Goal: Use online tool/utility: Utilize a website feature to perform a specific function

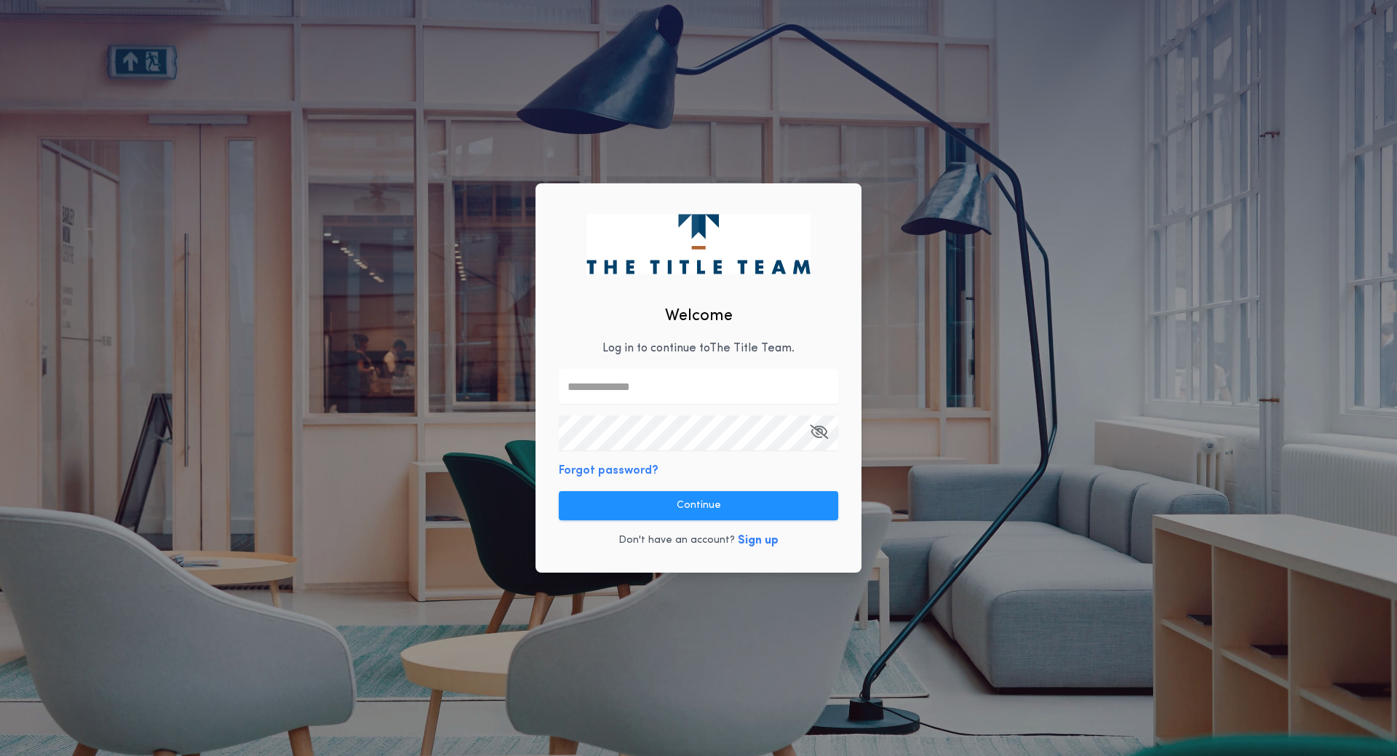
click at [674, 388] on input "text" at bounding box center [698, 386] width 279 height 35
type input "**********"
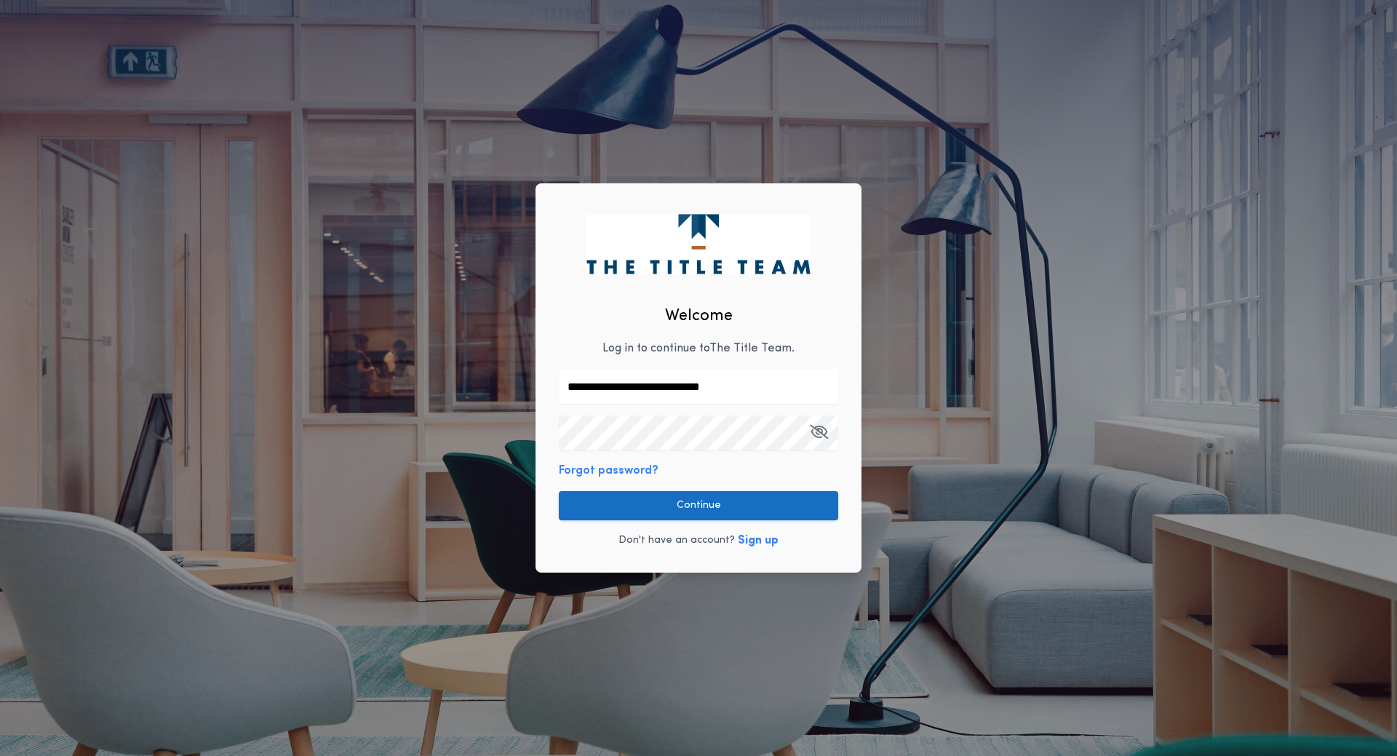
click at [695, 500] on button "Continue" at bounding box center [698, 505] width 279 height 29
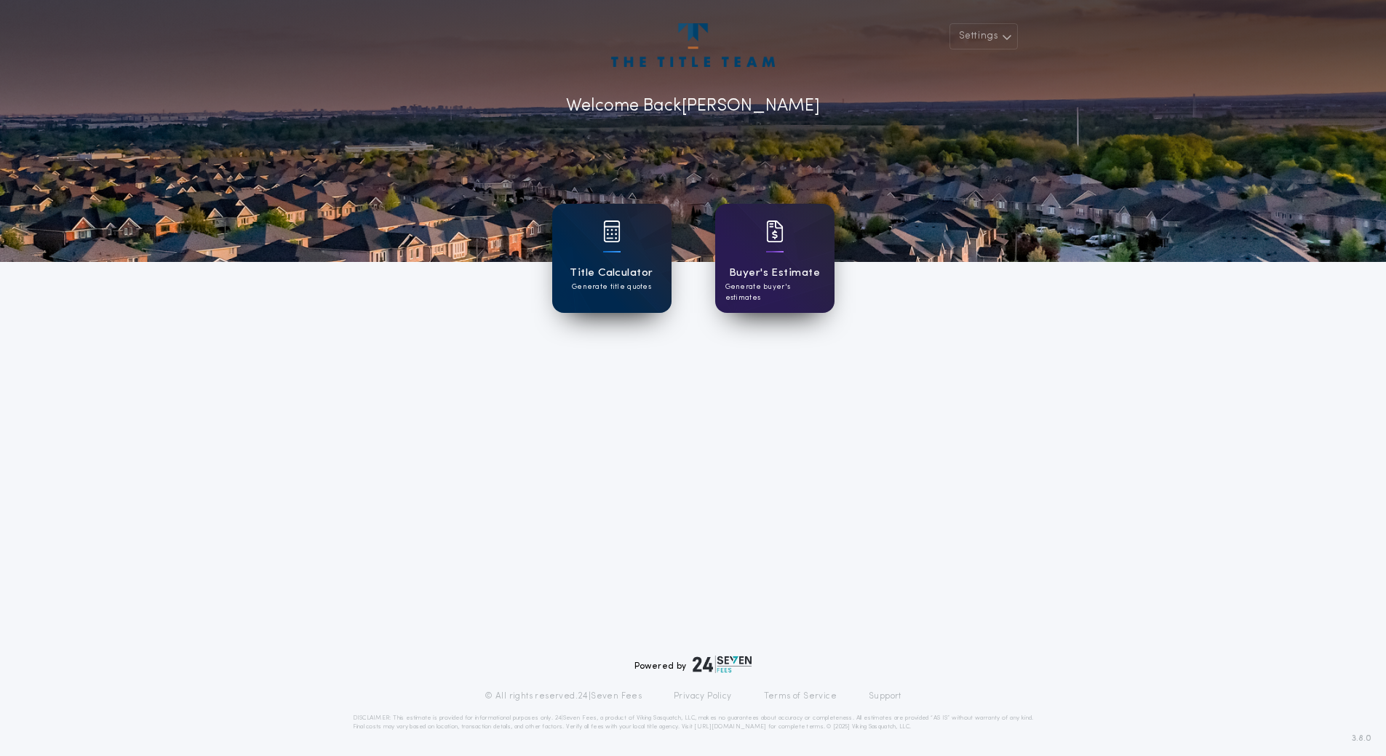
click at [626, 257] on div "Title Calculator Generate title quotes" at bounding box center [611, 258] width 119 height 109
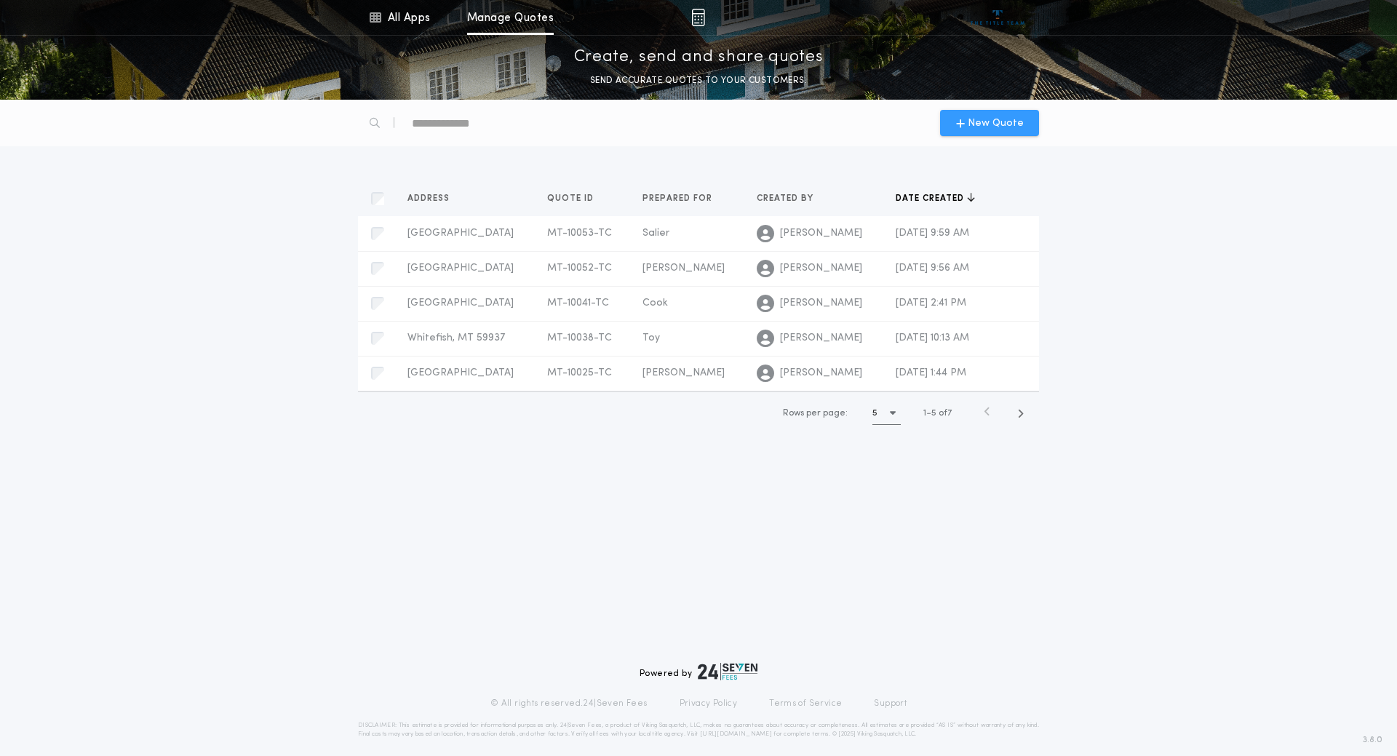
click at [994, 116] on span "New Quote" at bounding box center [995, 123] width 56 height 15
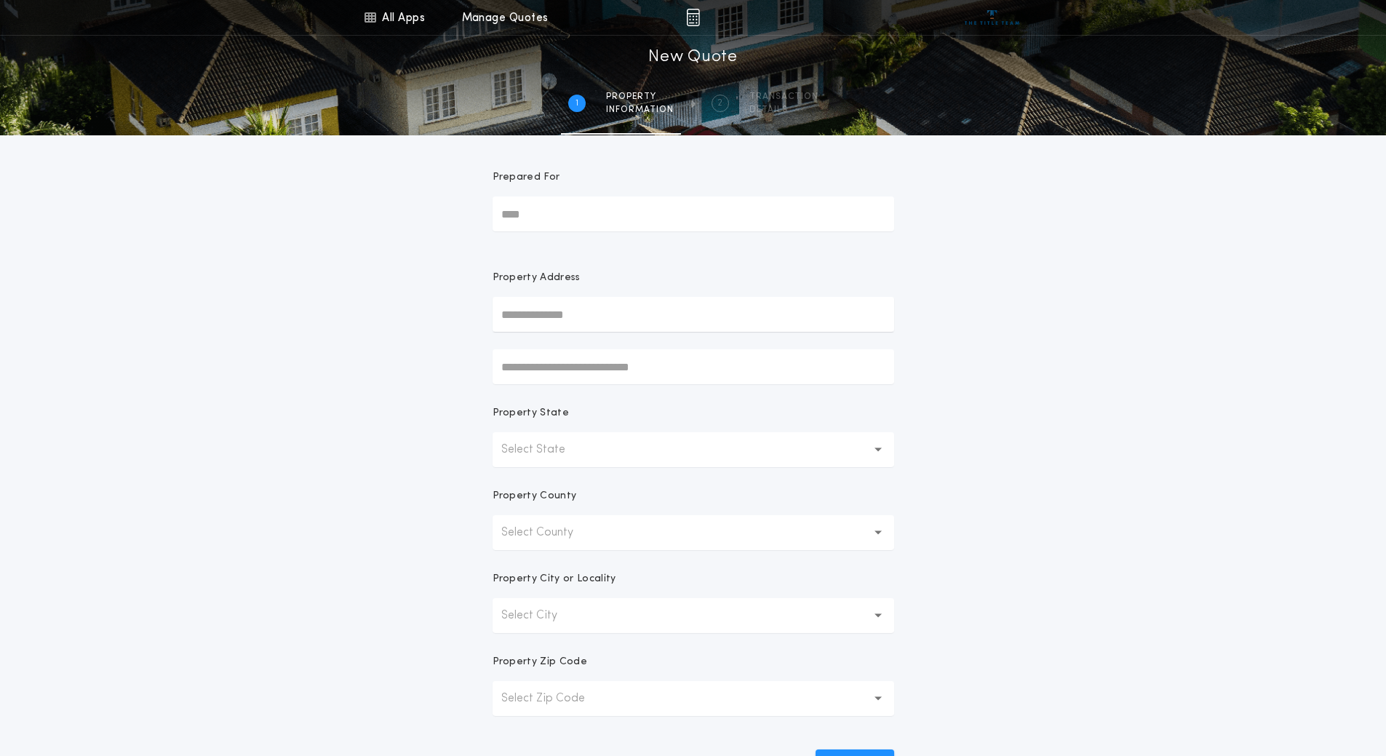
click at [617, 215] on input "Prepared For" at bounding box center [693, 213] width 402 height 35
click at [632, 199] on input "Prepared For" at bounding box center [693, 213] width 402 height 35
type input "*****"
click at [926, 238] on div "All Apps Title Calculator Buyer's Estimate Menu All Apps Manage Quotes 1 /2 New…" at bounding box center [693, 415] width 1386 height 831
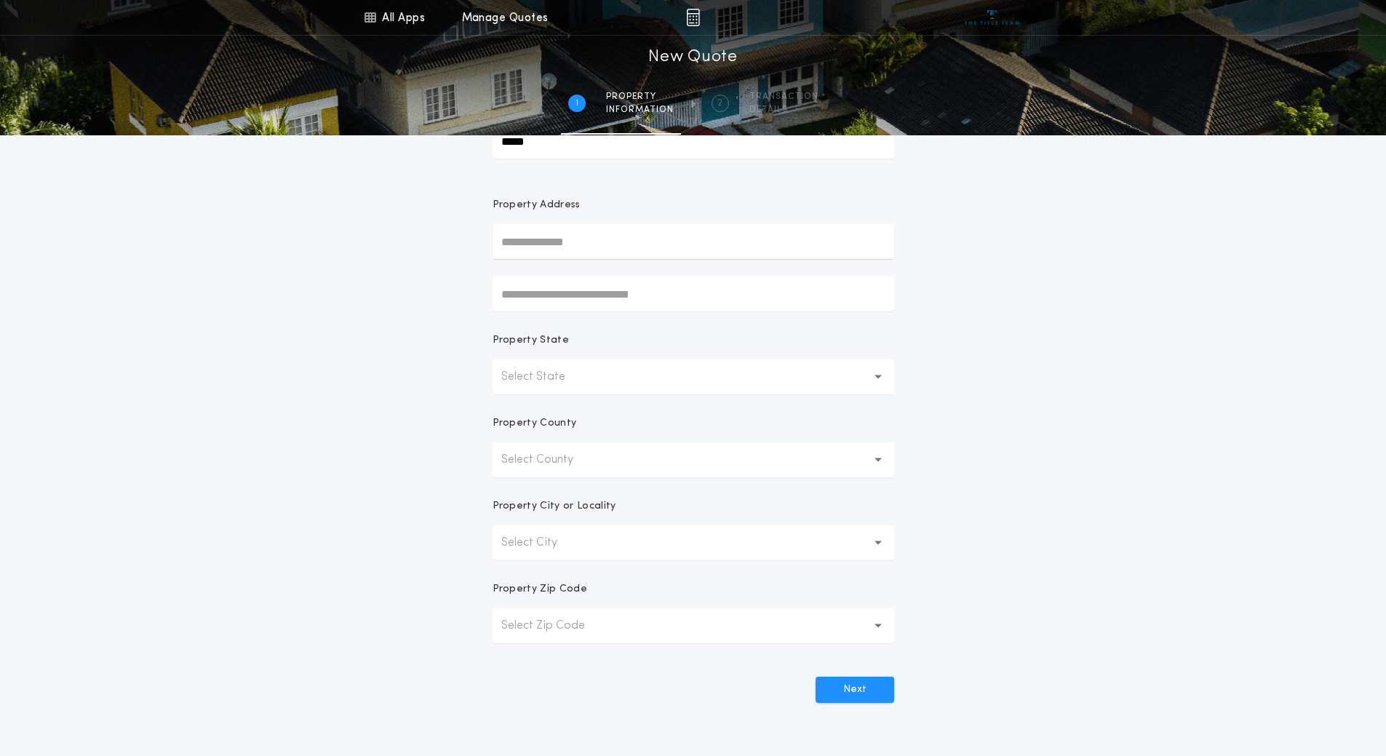
click at [881, 386] on button "Select State" at bounding box center [693, 376] width 402 height 35
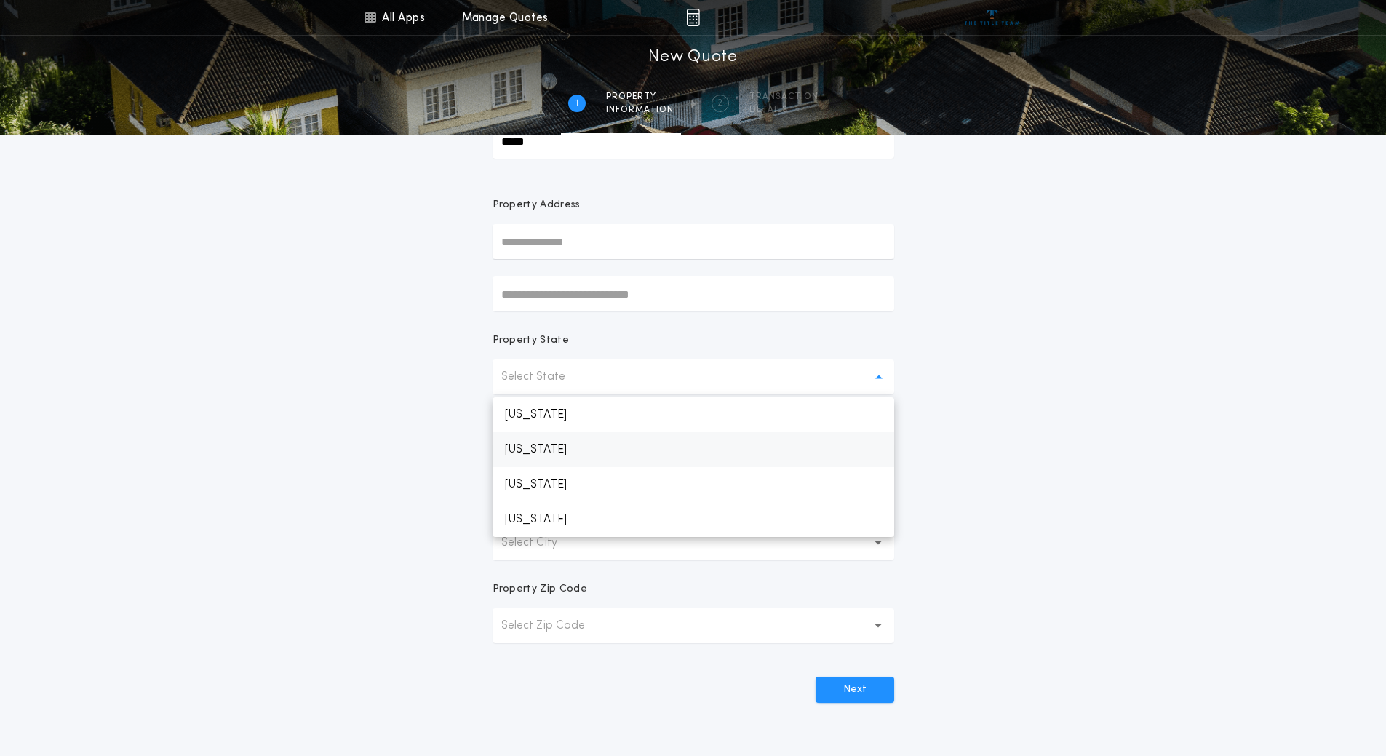
click at [756, 456] on p "[US_STATE]" at bounding box center [693, 449] width 402 height 35
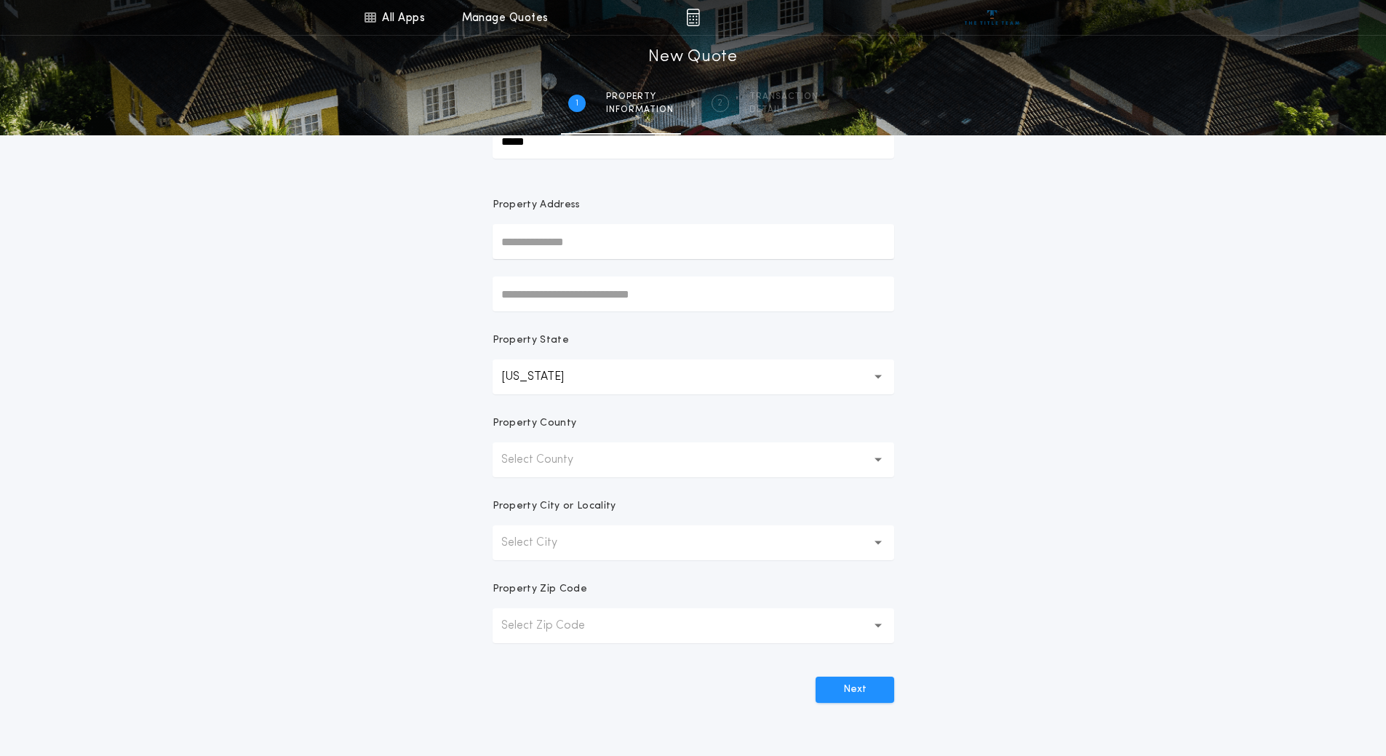
click at [793, 462] on button "Select County" at bounding box center [693, 459] width 402 height 35
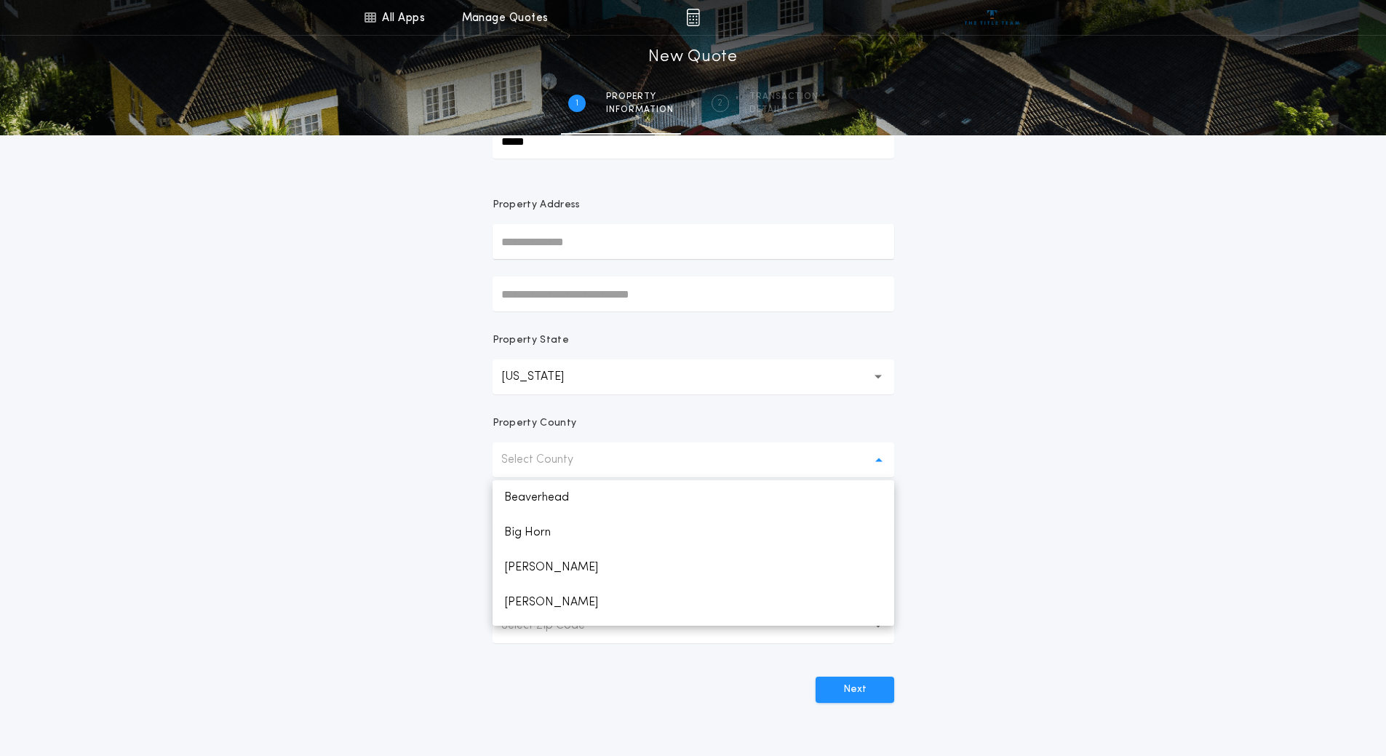
click at [956, 418] on div "All Apps Title Calculator Buyer's Estimate Menu All Apps Manage Quotes 1 /2 New…" at bounding box center [693, 342] width 1386 height 831
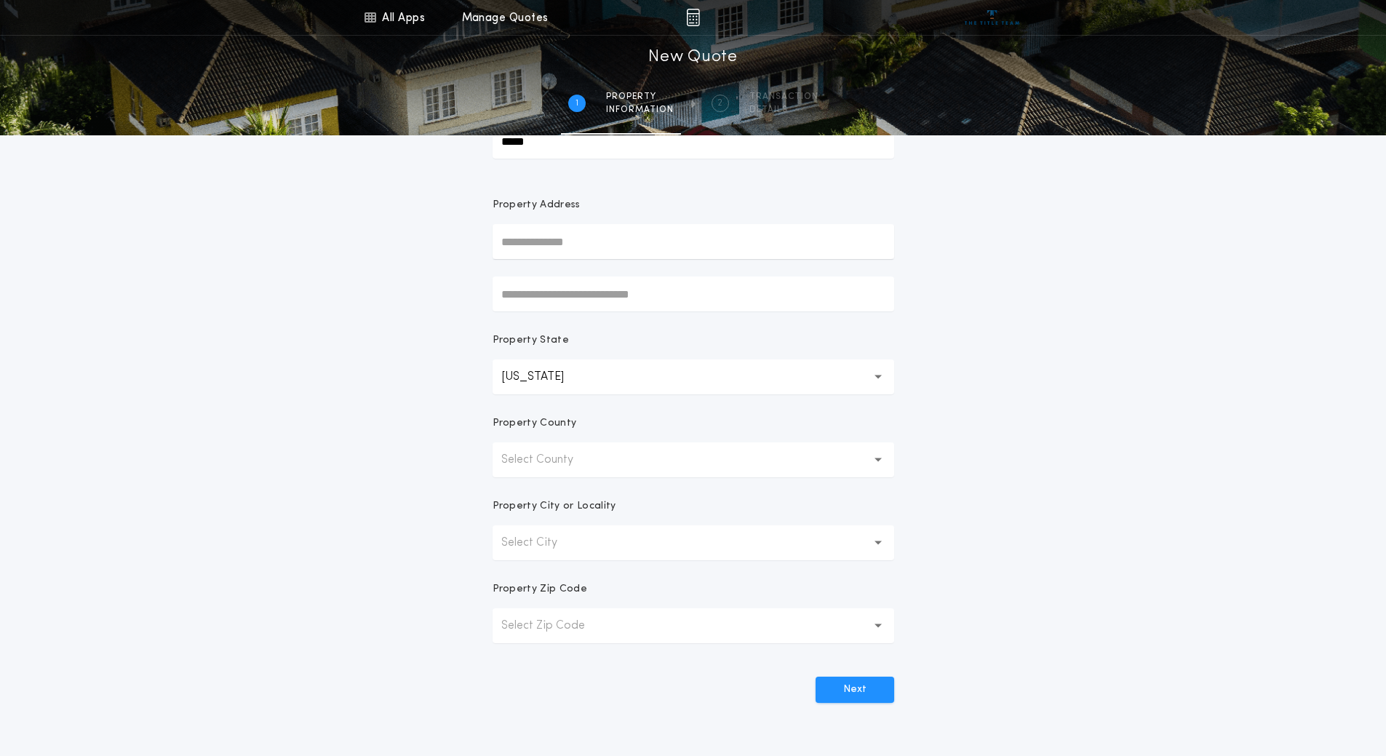
click at [859, 463] on button "Select County" at bounding box center [693, 459] width 402 height 35
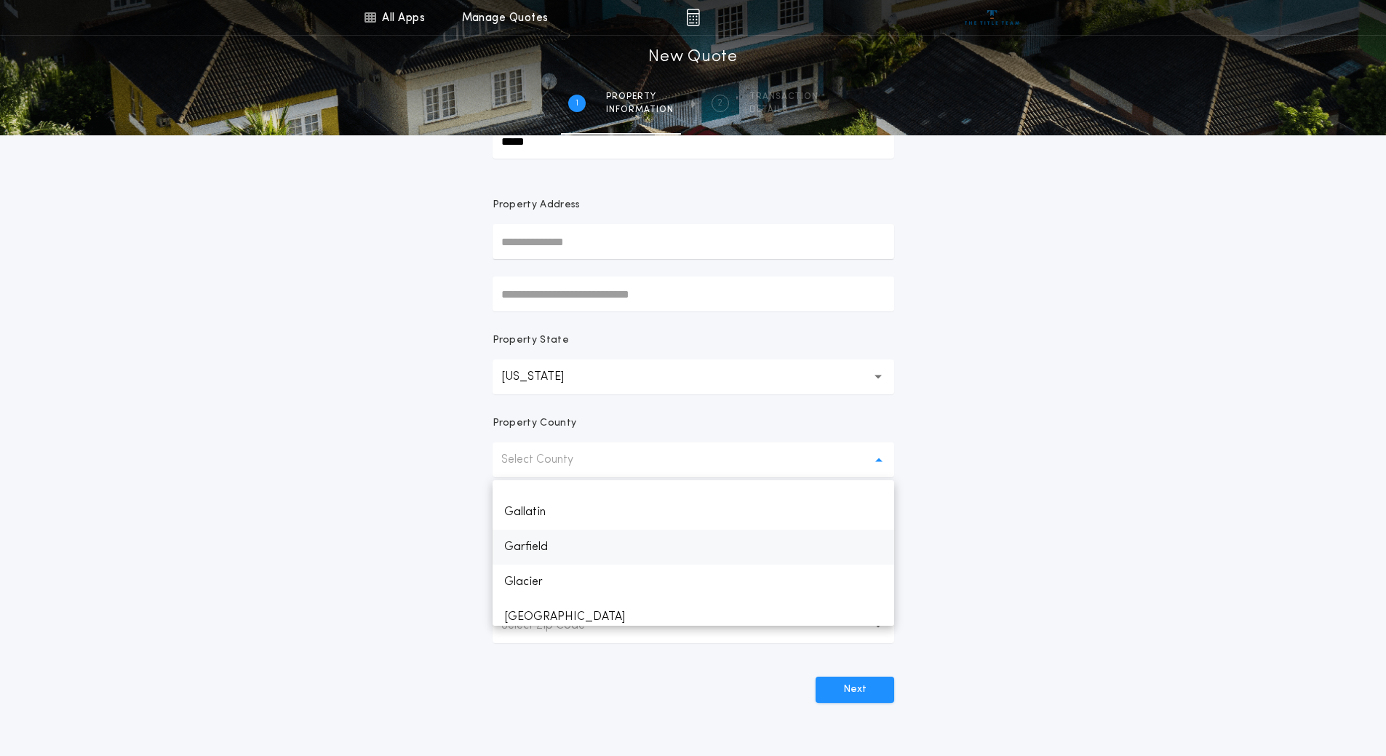
scroll to position [436, 0]
click at [596, 543] on p "Flathead" at bounding box center [693, 549] width 402 height 35
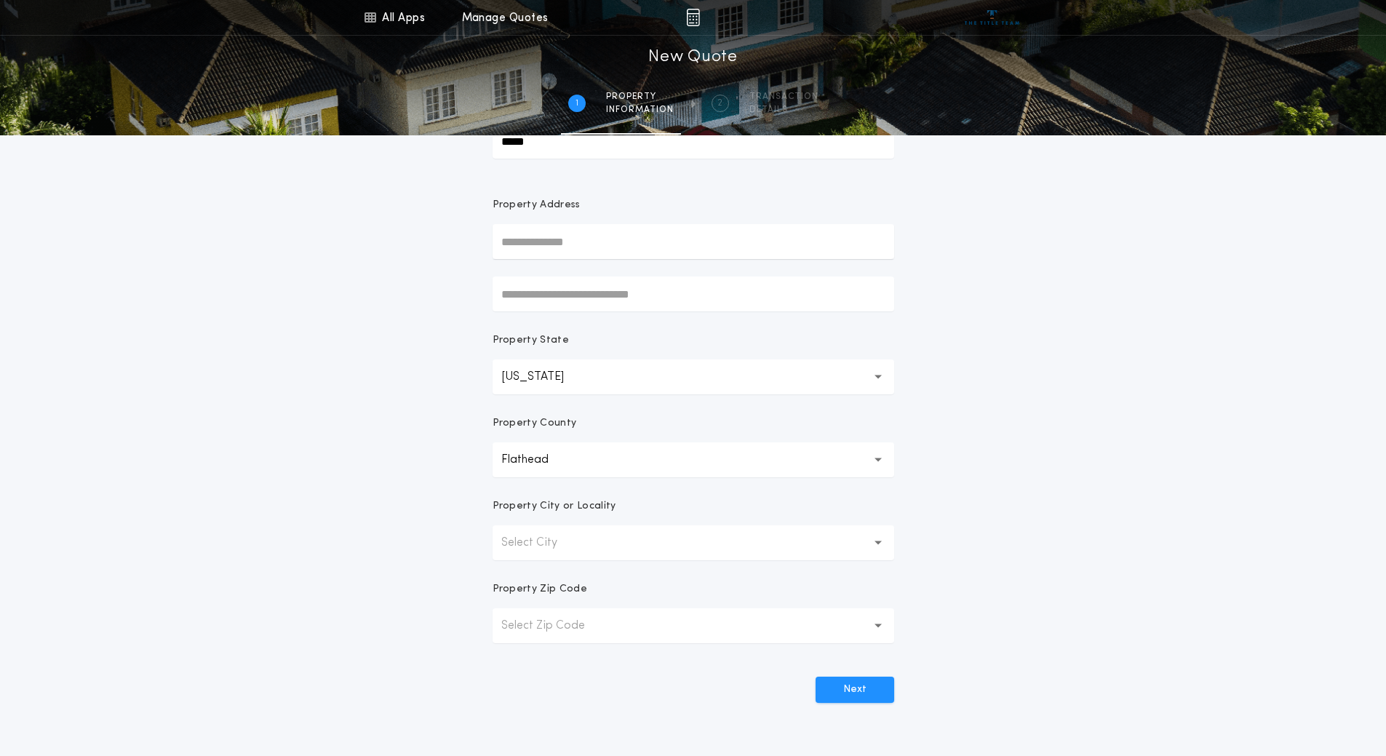
click at [666, 538] on button "Select City" at bounding box center [693, 542] width 402 height 35
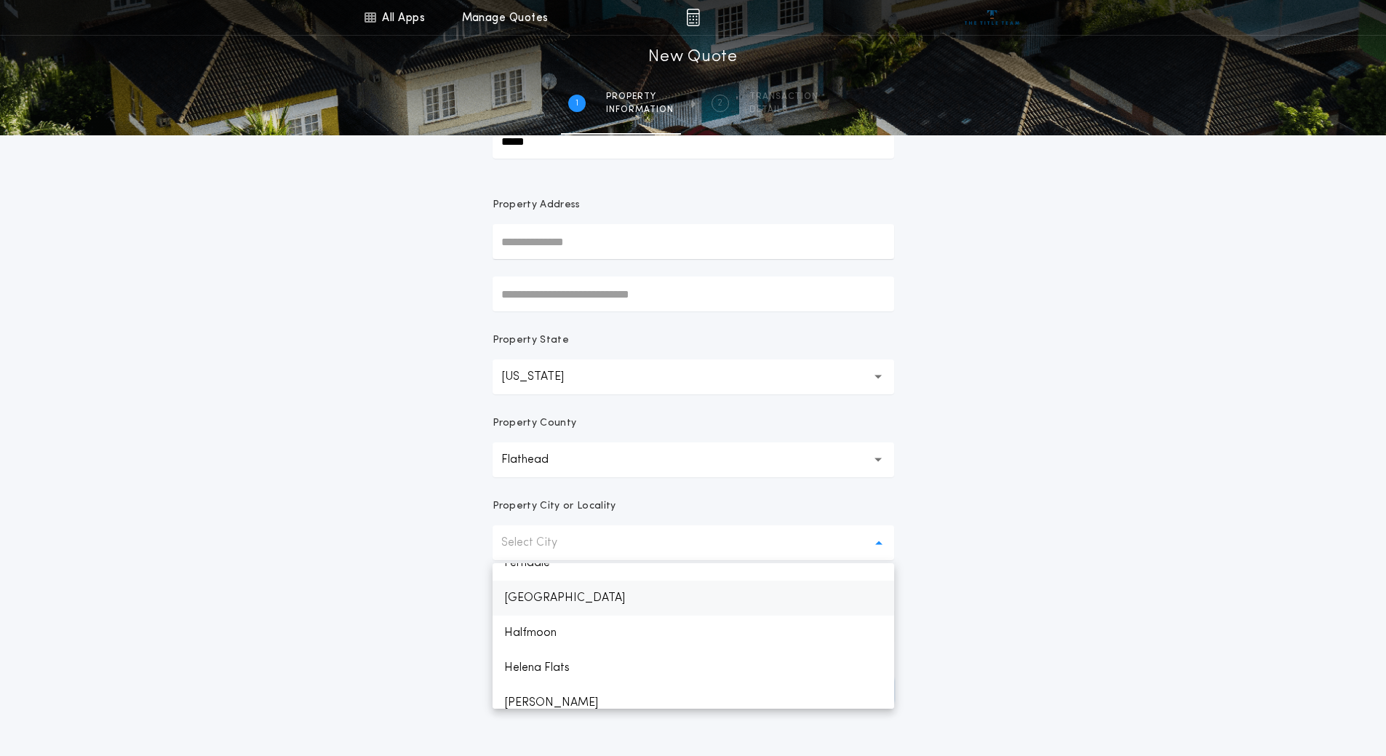
scroll to position [582, 0]
click at [578, 660] on p "Kila" at bounding box center [693, 661] width 402 height 35
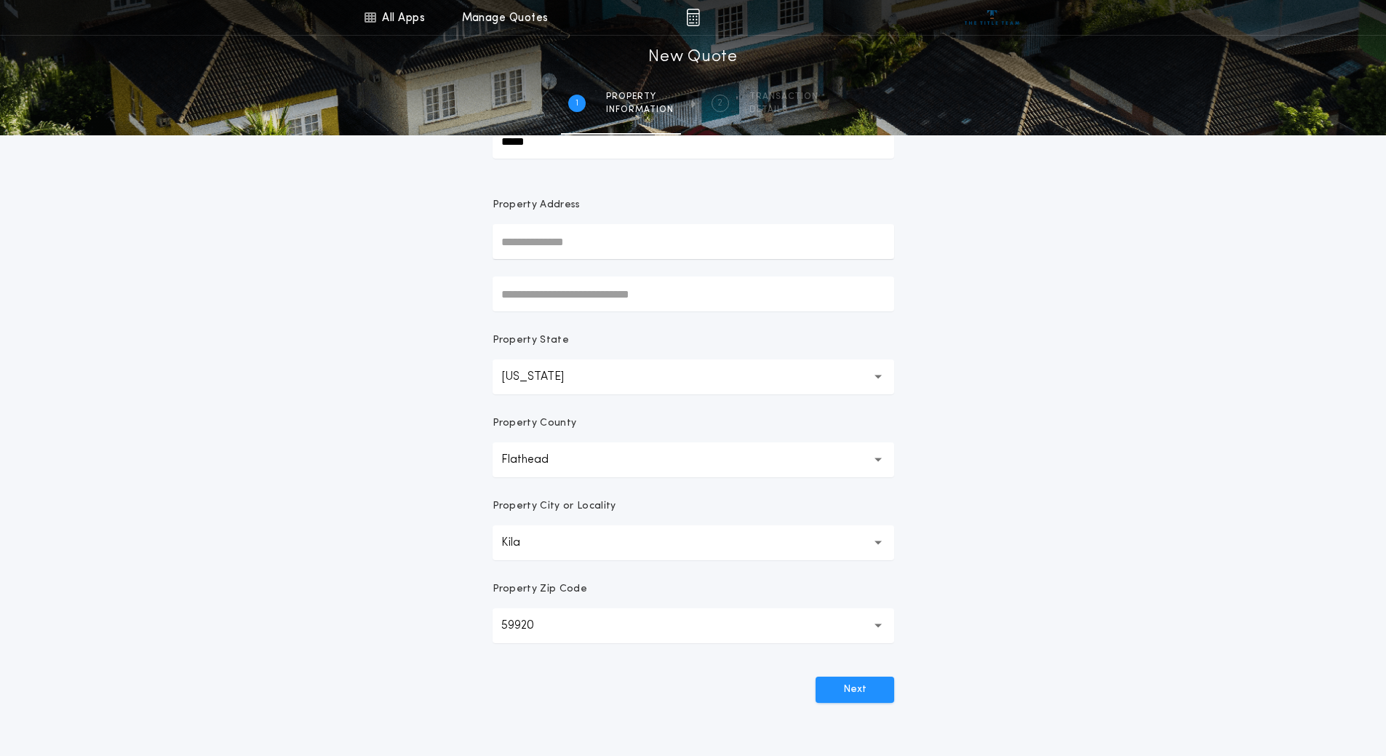
click at [1066, 448] on div "All Apps Title Calculator Buyer's Estimate Menu All Apps Manage Quotes 1 /2 New…" at bounding box center [693, 342] width 1386 height 831
click at [863, 681] on button "Next" at bounding box center [854, 689] width 79 height 26
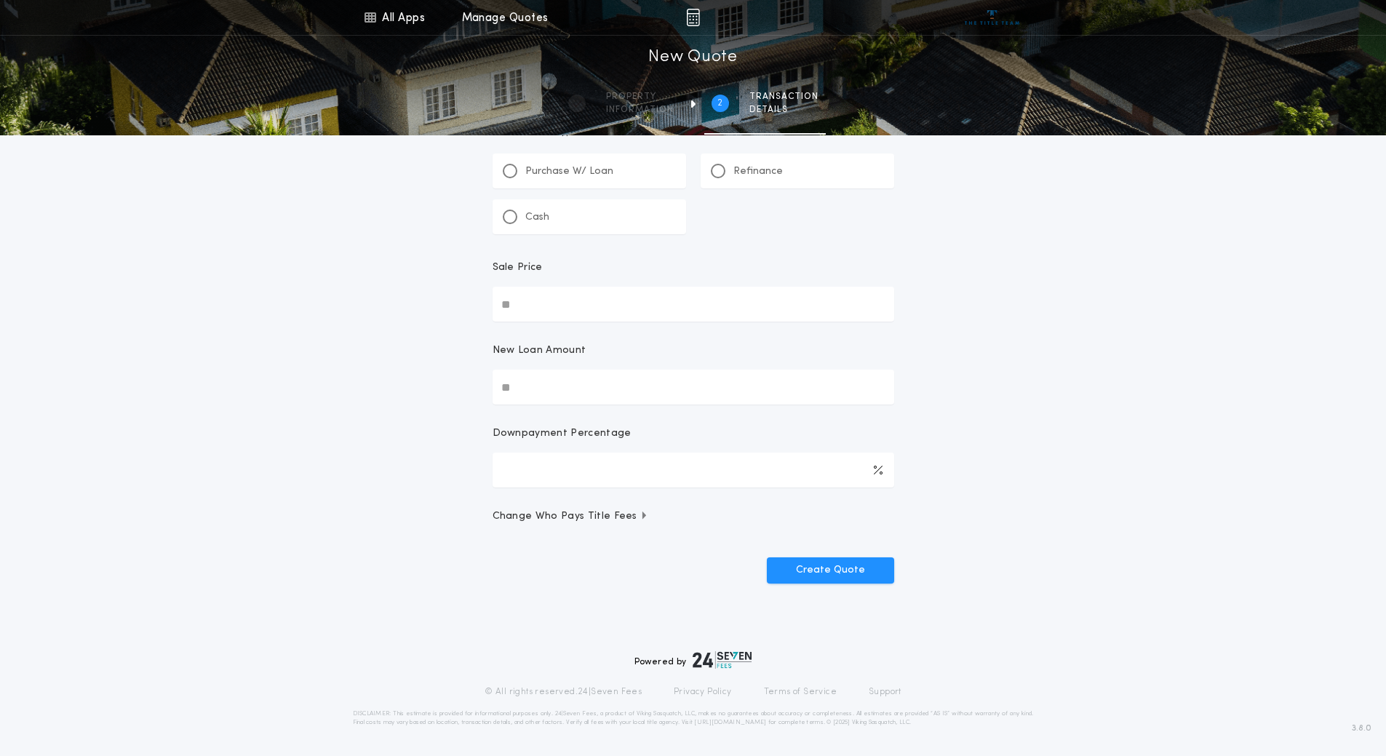
scroll to position [0, 0]
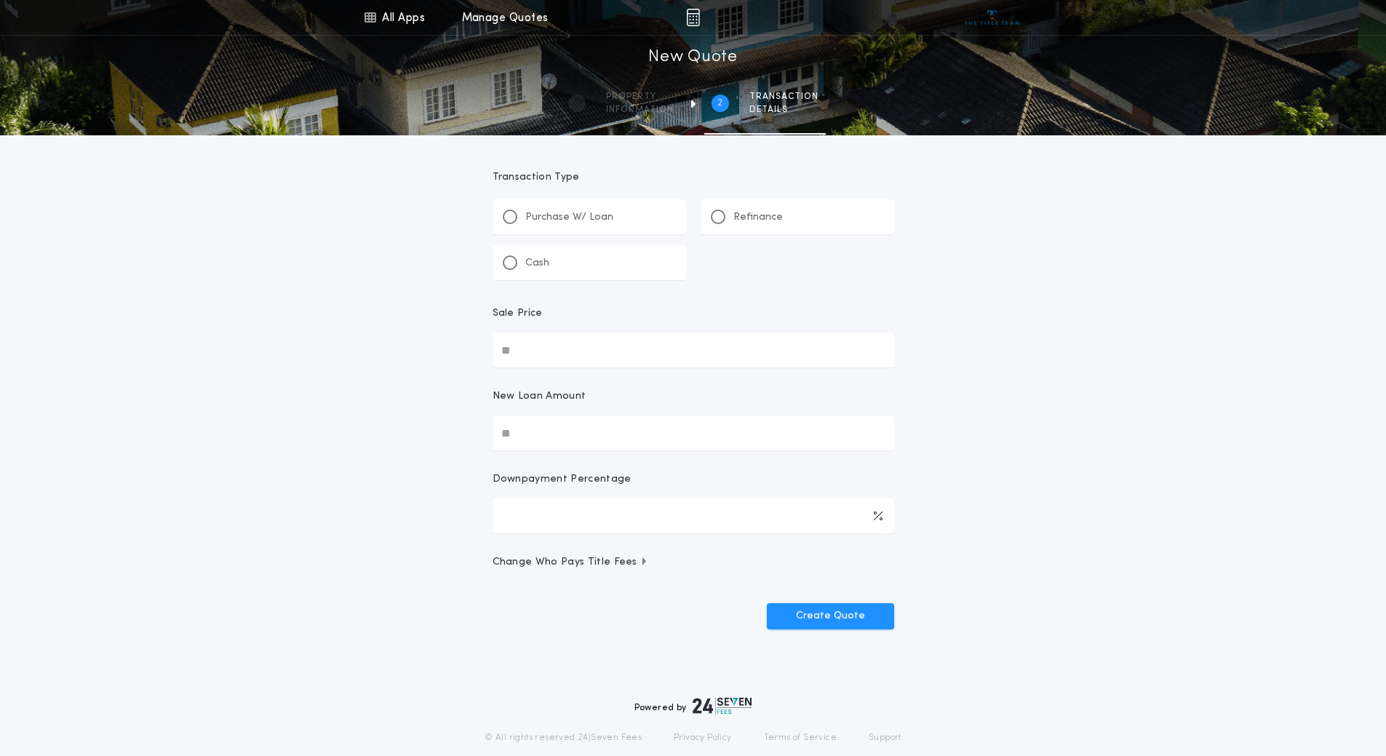
click at [738, 223] on p "Refinance" at bounding box center [757, 217] width 49 height 15
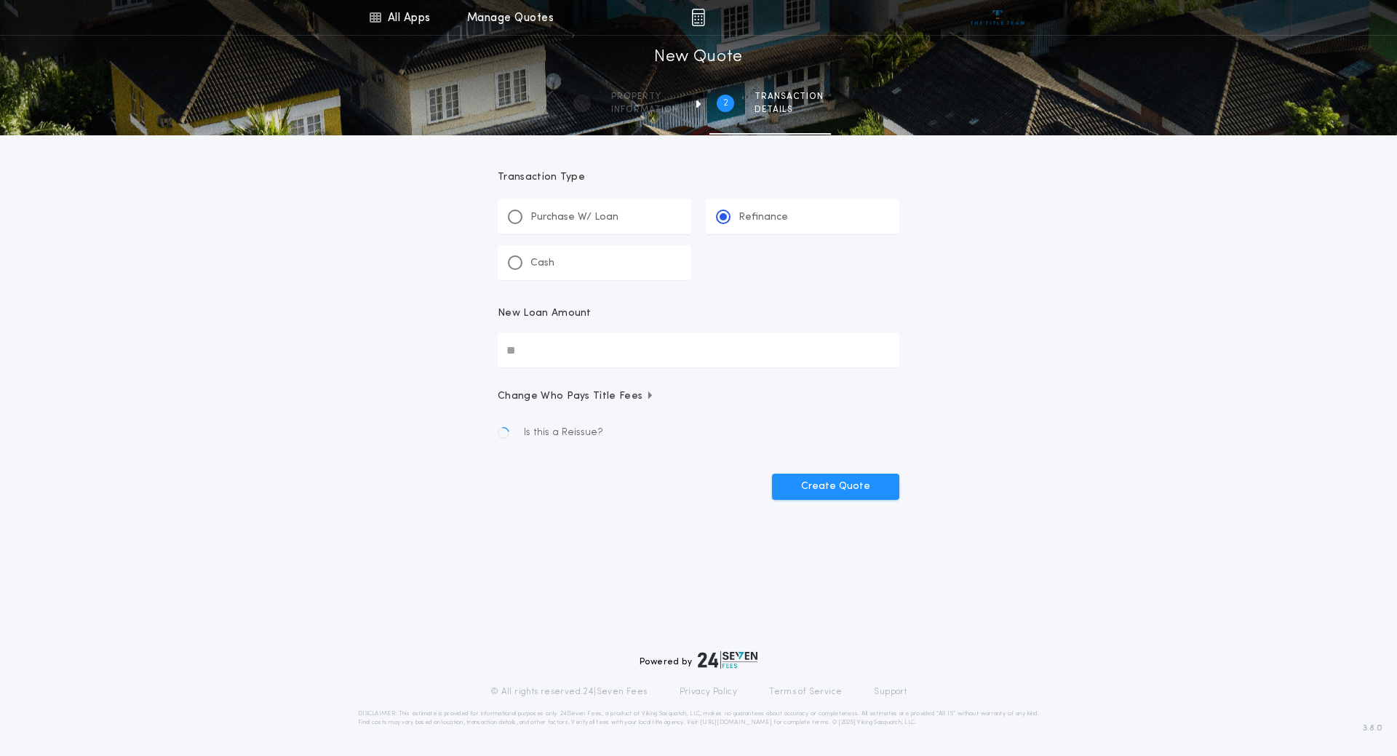
drag, startPoint x: 993, startPoint y: 349, endPoint x: 984, endPoint y: 367, distance: 19.5
click at [993, 353] on div "All Apps Title Calculator Buyer's Estimate Menu All Apps Manage Quotes 2 /2 New…" at bounding box center [698, 278] width 1397 height 556
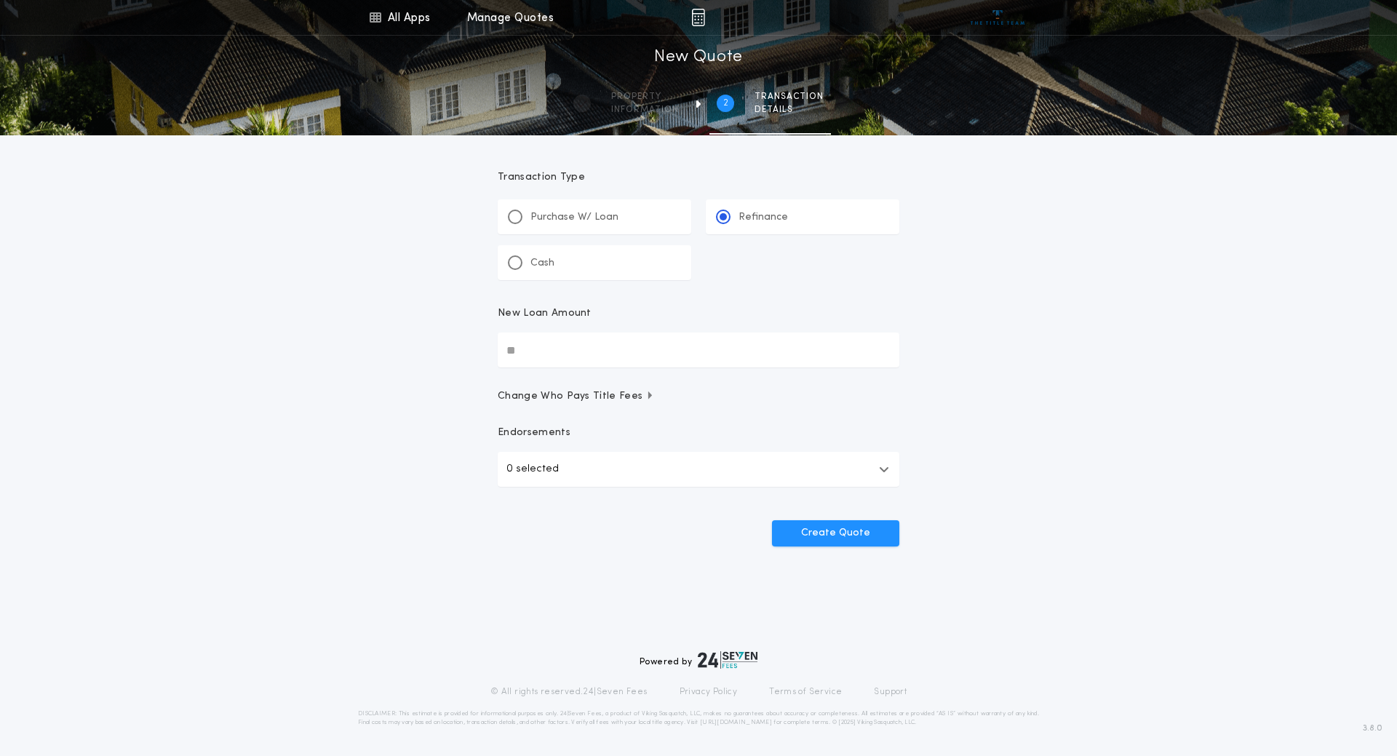
click at [677, 479] on button "0 selected" at bounding box center [699, 469] width 402 height 35
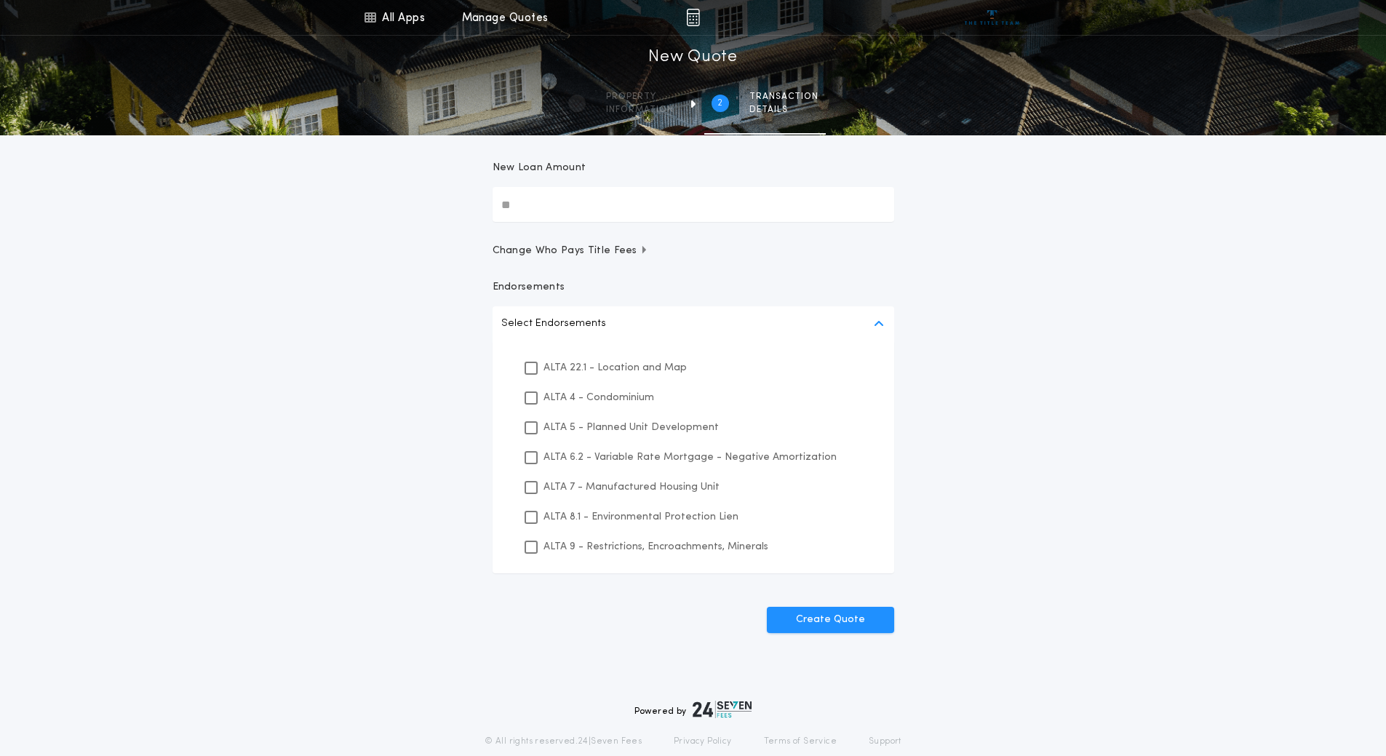
scroll to position [195, 0]
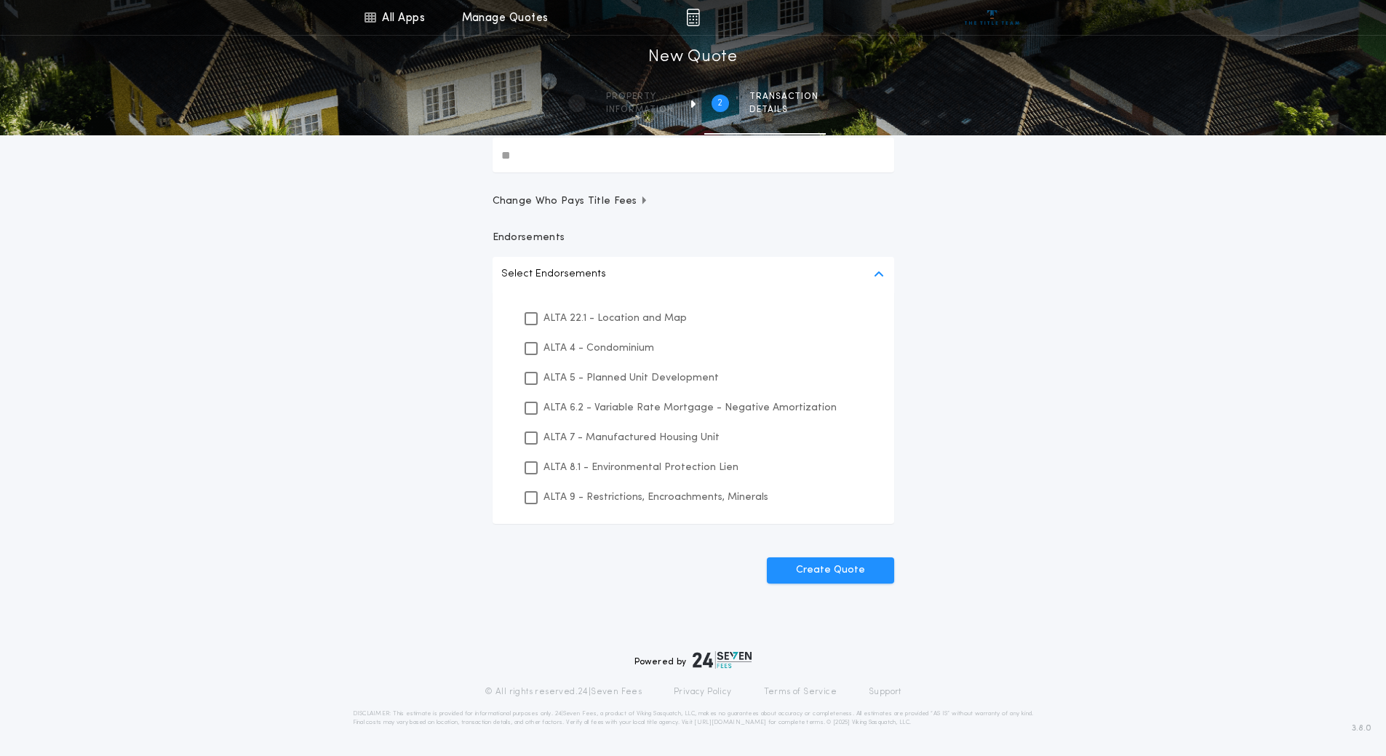
click at [827, 620] on div "Transaction Type ********* Purchase W/ Loan Refinance Cash New Loan Amount Chan…" at bounding box center [693, 289] width 436 height 699
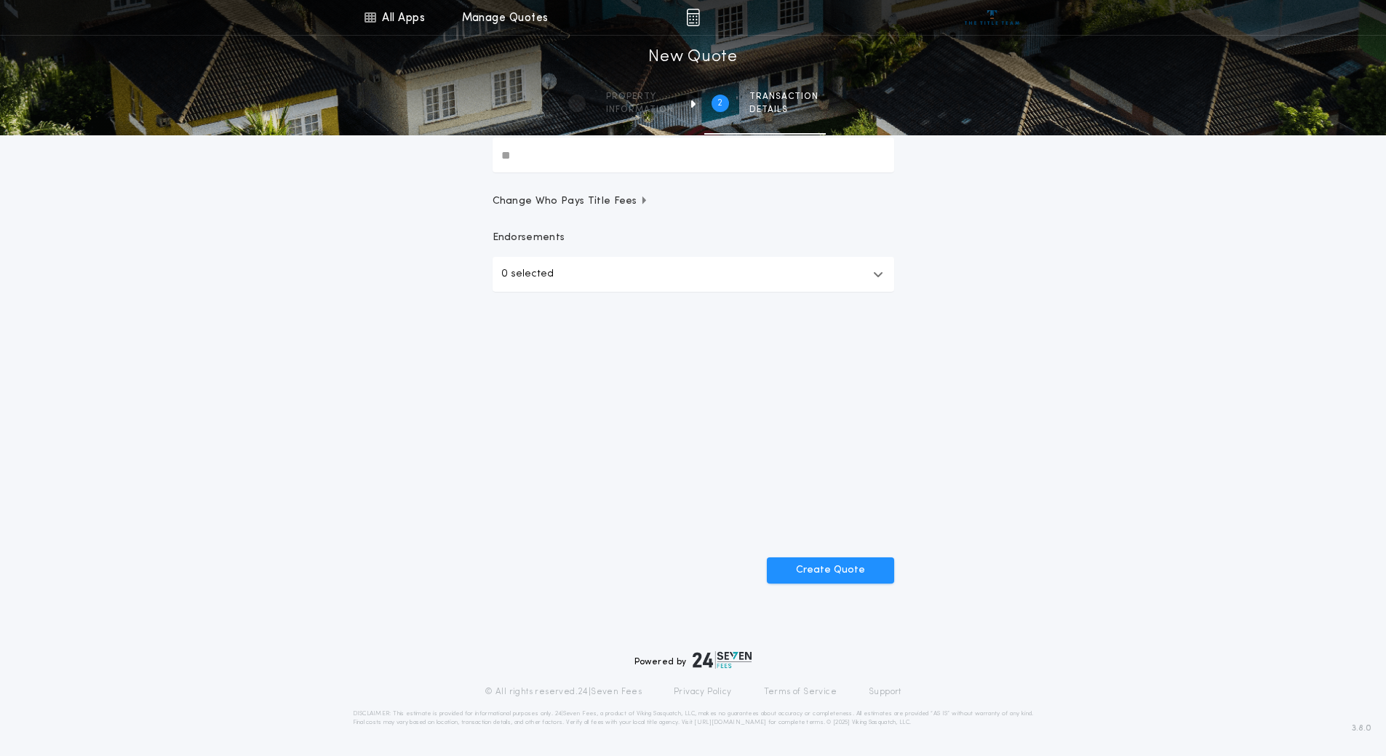
scroll to position [0, 0]
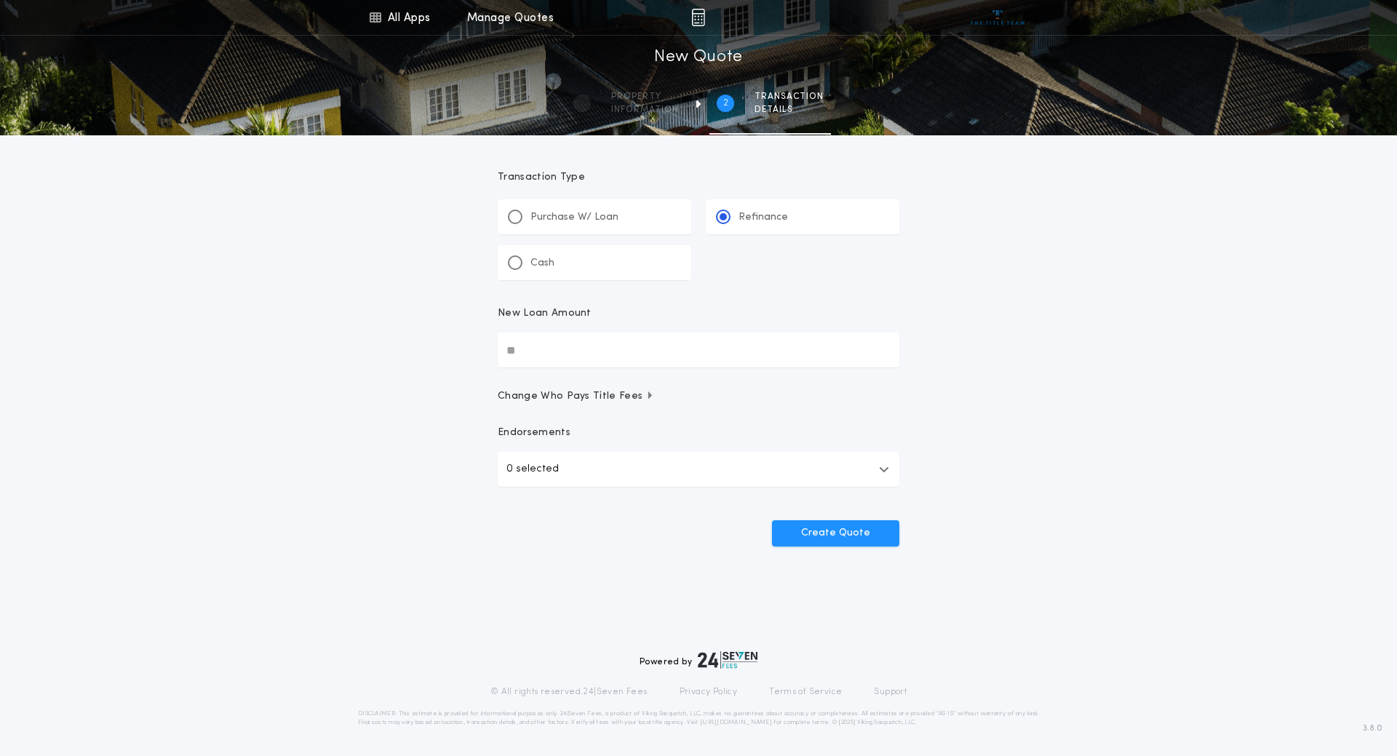
click at [561, 349] on input "New Loan Amount" at bounding box center [699, 349] width 402 height 35
type input "*******"
click at [1020, 469] on div "All Apps Title Calculator Buyer's Estimate Menu All Apps Manage Quotes 2 /2 New…" at bounding box center [698, 301] width 1397 height 602
click at [803, 537] on button "Create Quote" at bounding box center [835, 533] width 127 height 26
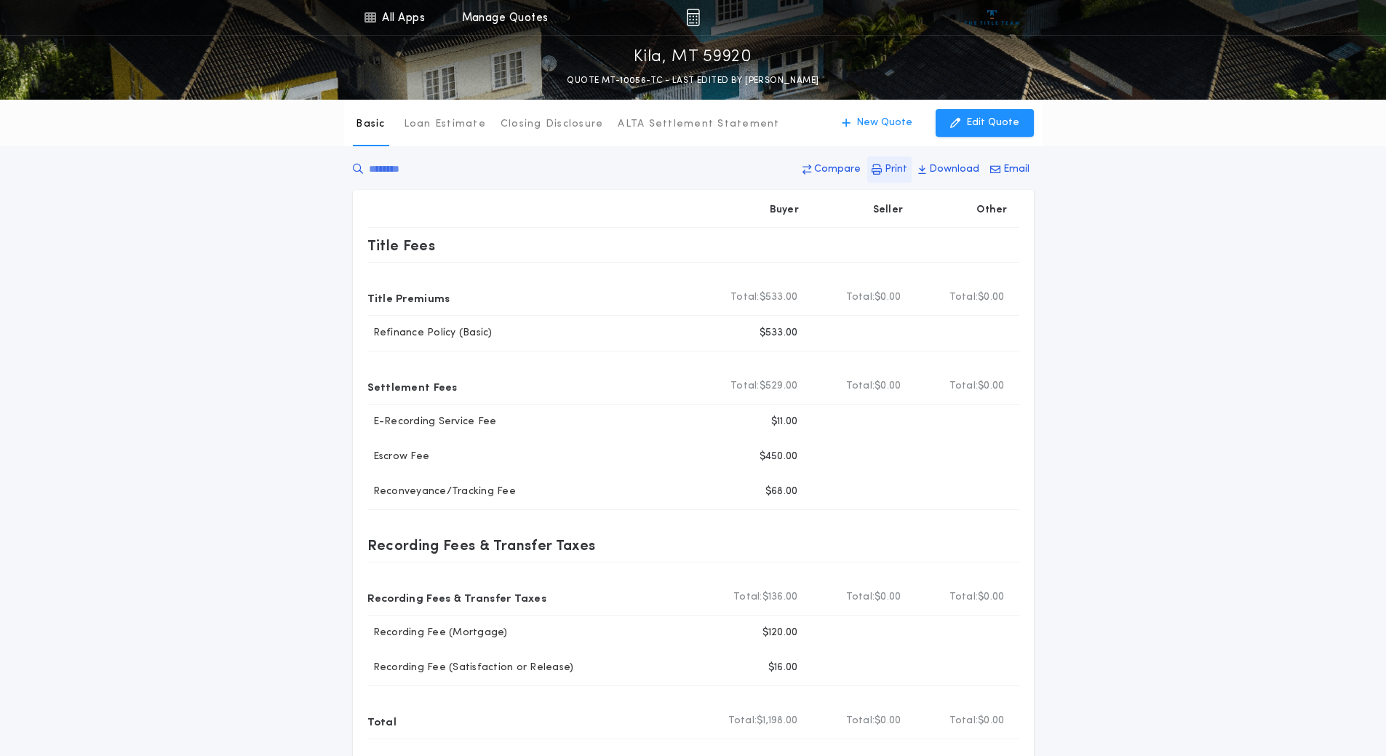
click at [890, 172] on p "Print" at bounding box center [895, 169] width 23 height 15
